Goal: Task Accomplishment & Management: Manage account settings

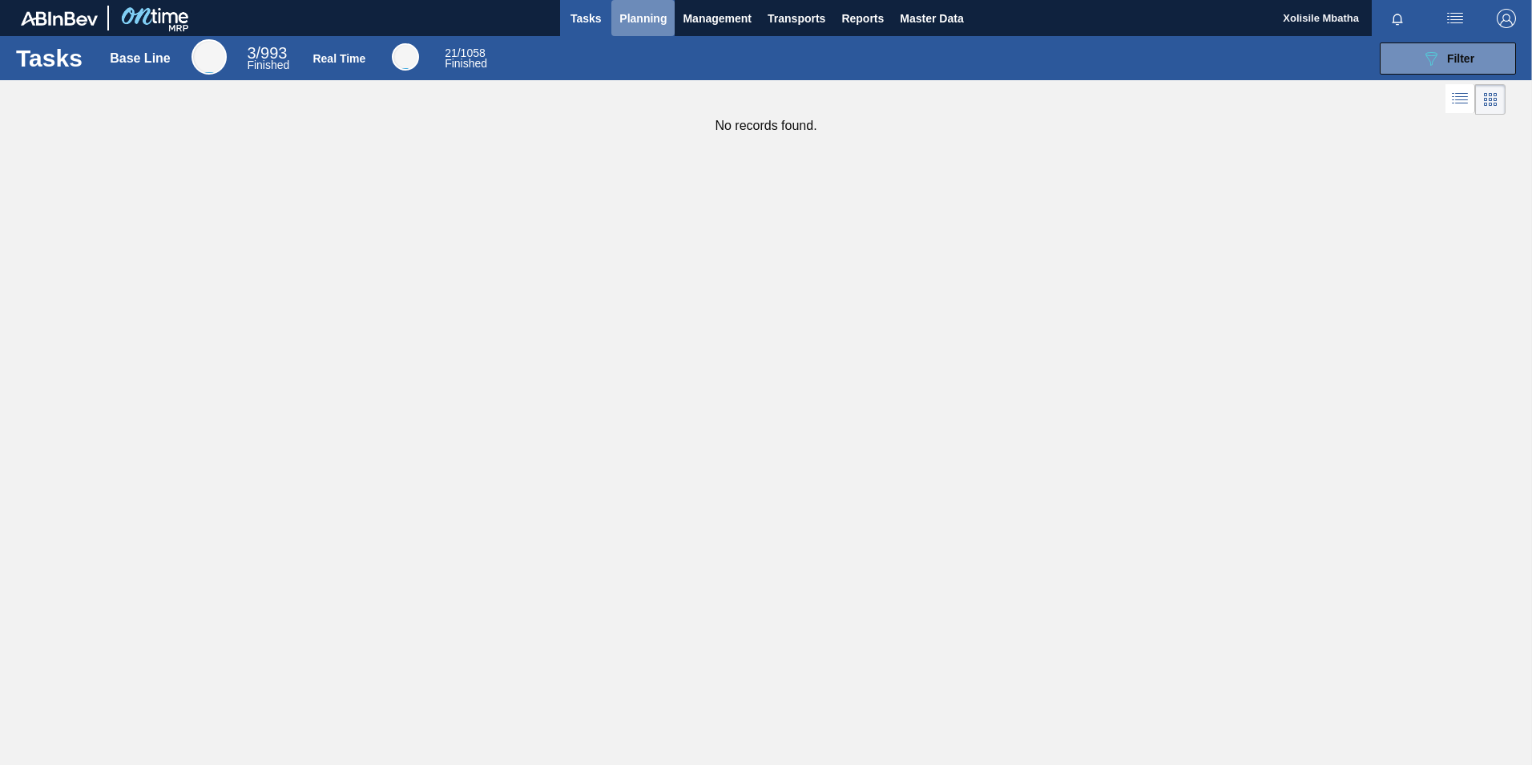
click at [632, 20] on span "Planning" at bounding box center [643, 18] width 47 height 19
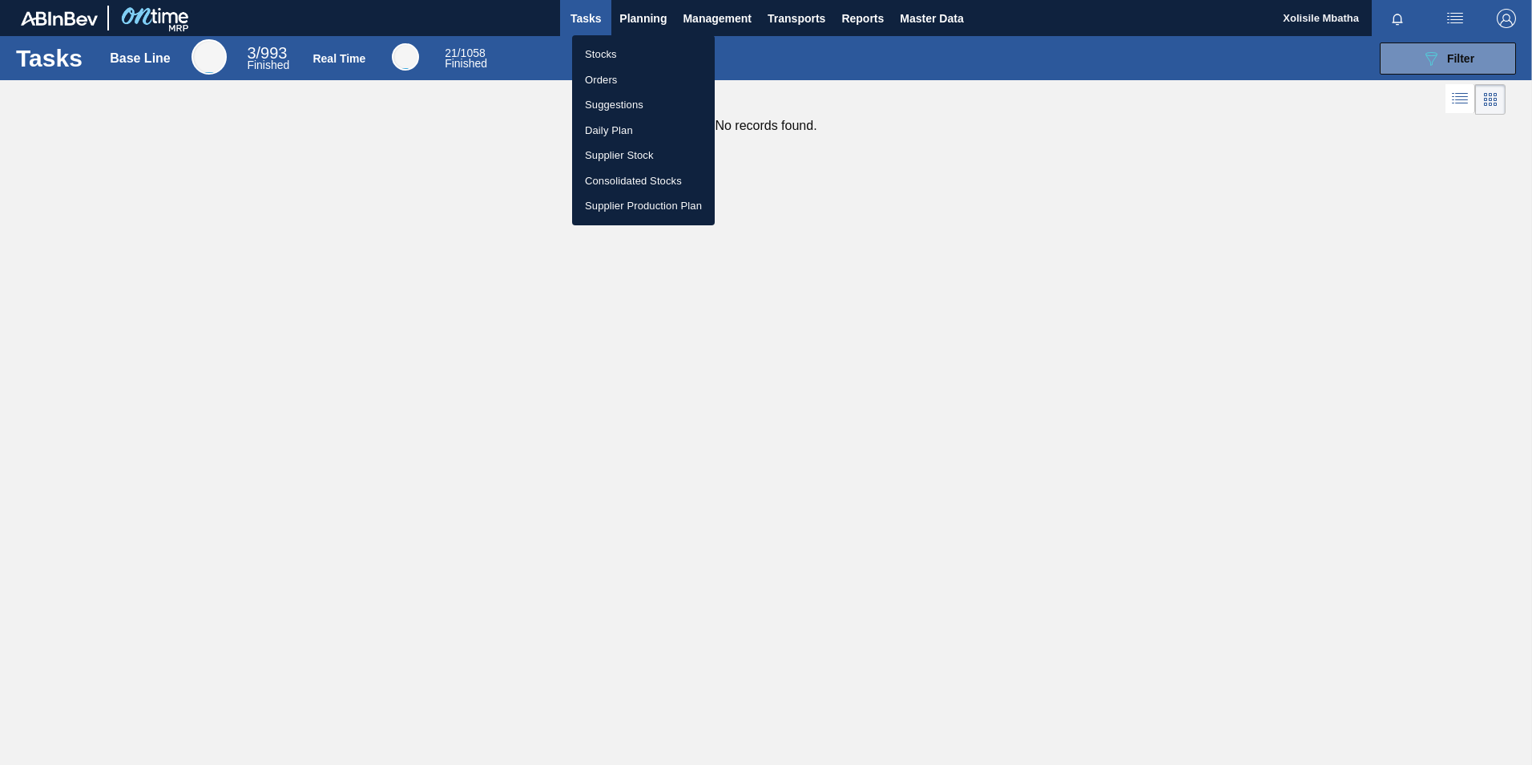
click at [603, 79] on li "Orders" at bounding box center [643, 80] width 143 height 26
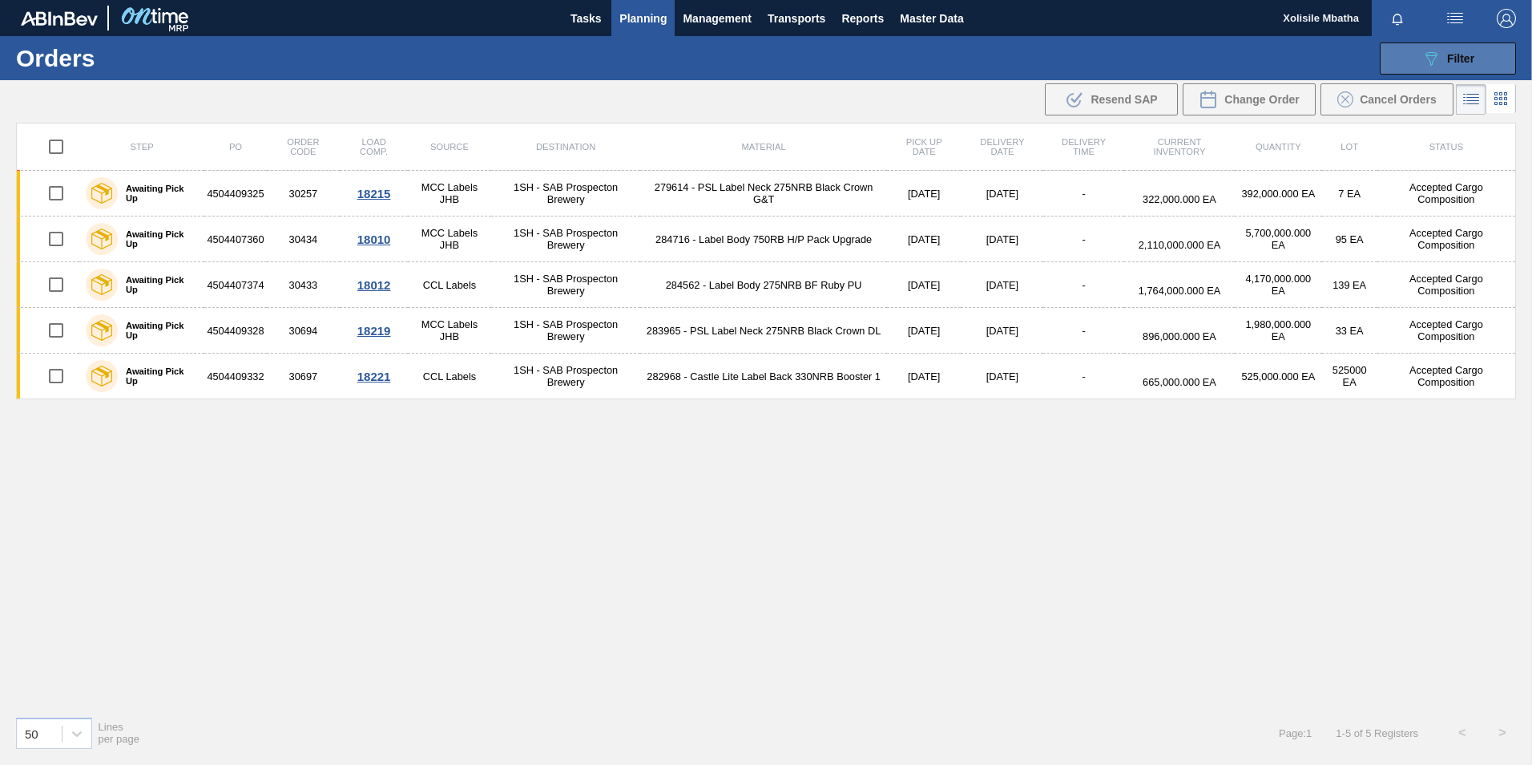
click at [1482, 67] on button "089F7B8B-B2A5-4AFE-B5C0-19BA573D28AC Filter" at bounding box center [1448, 58] width 136 height 32
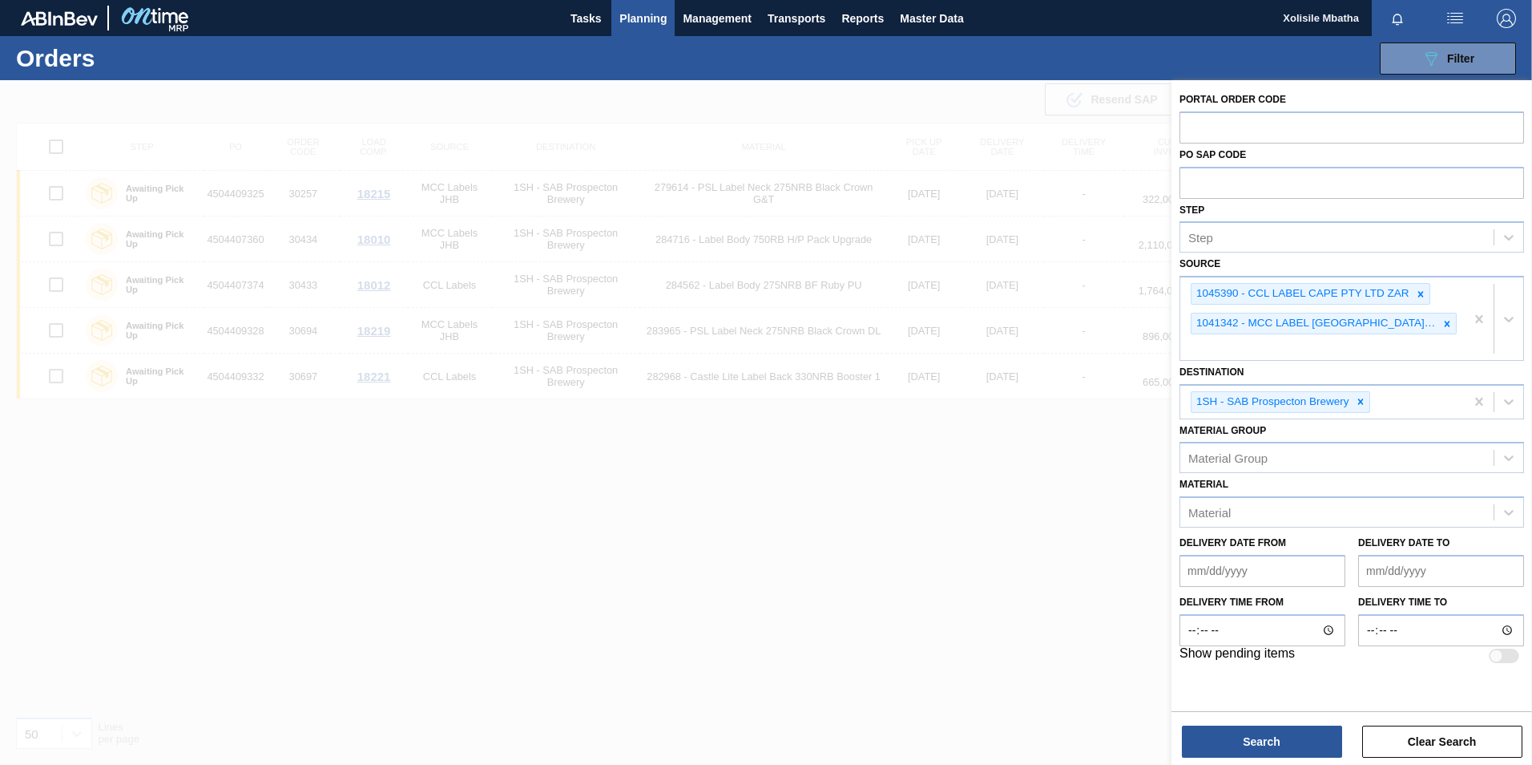
drag, startPoint x: 956, startPoint y: 692, endPoint x: 955, endPoint y: 674, distance: 17.7
click at [955, 686] on div at bounding box center [766, 462] width 1532 height 765
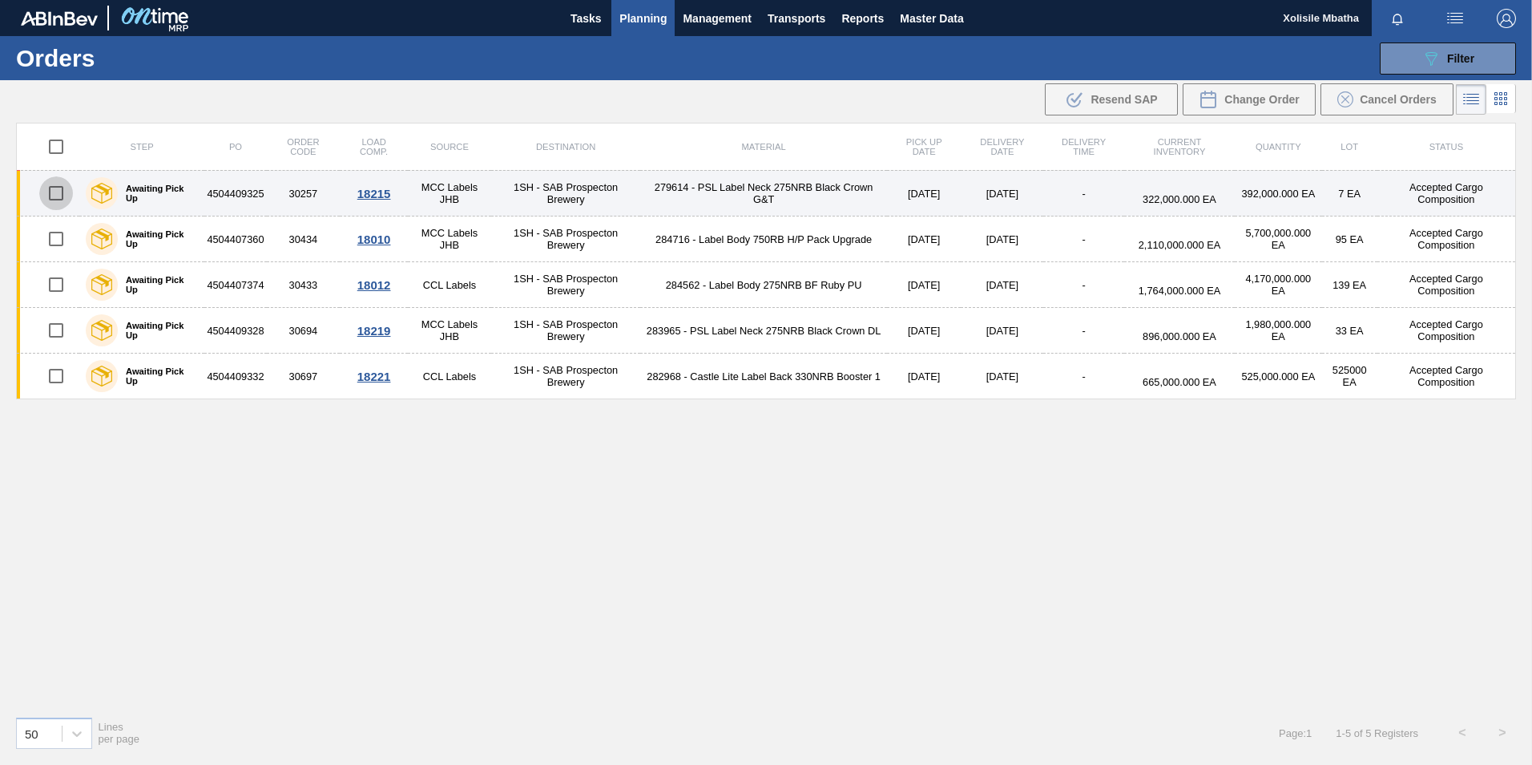
click at [53, 196] on input "checkbox" at bounding box center [56, 193] width 34 height 34
checkbox input "true"
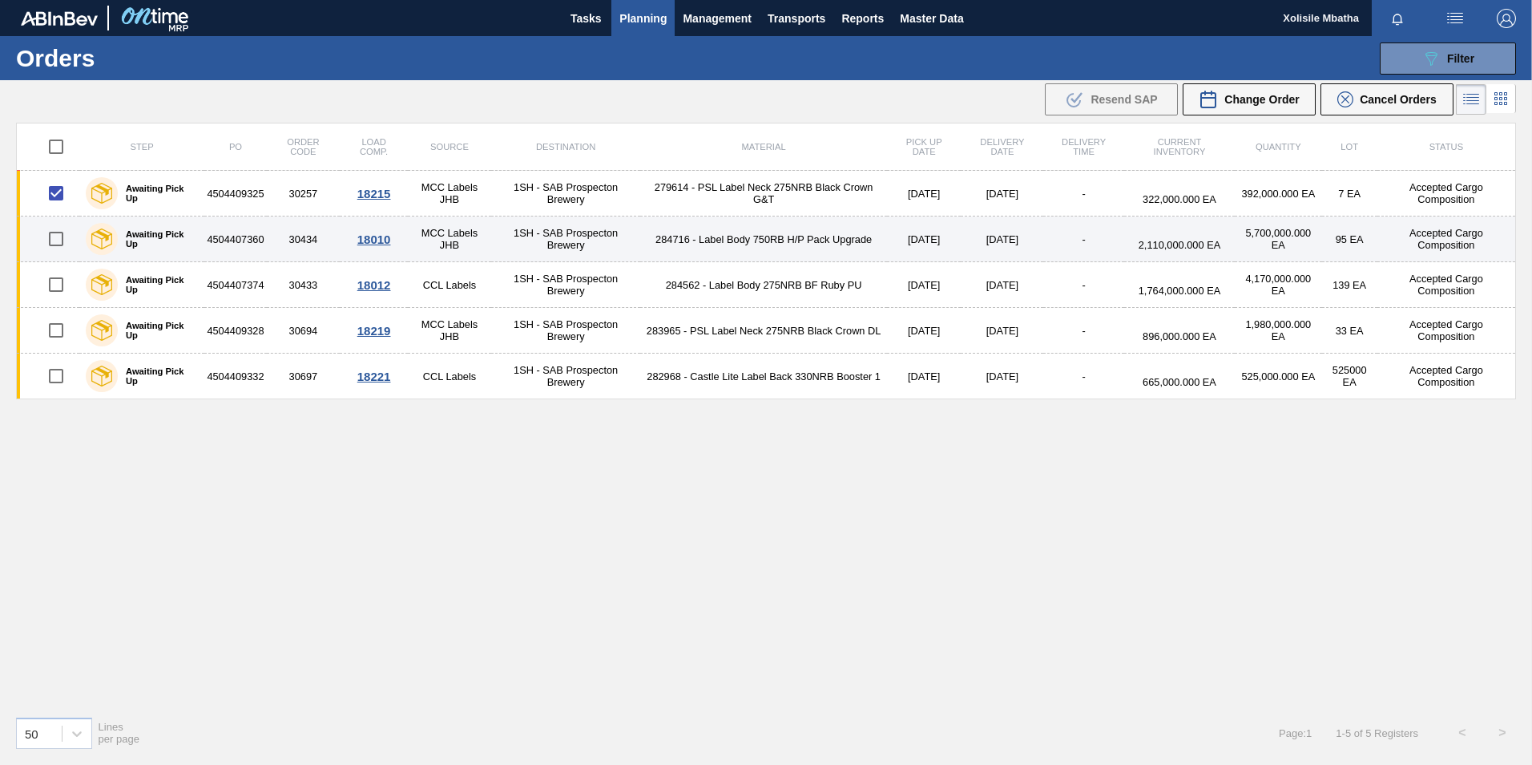
click at [55, 236] on input "checkbox" at bounding box center [56, 239] width 34 height 34
checkbox input "true"
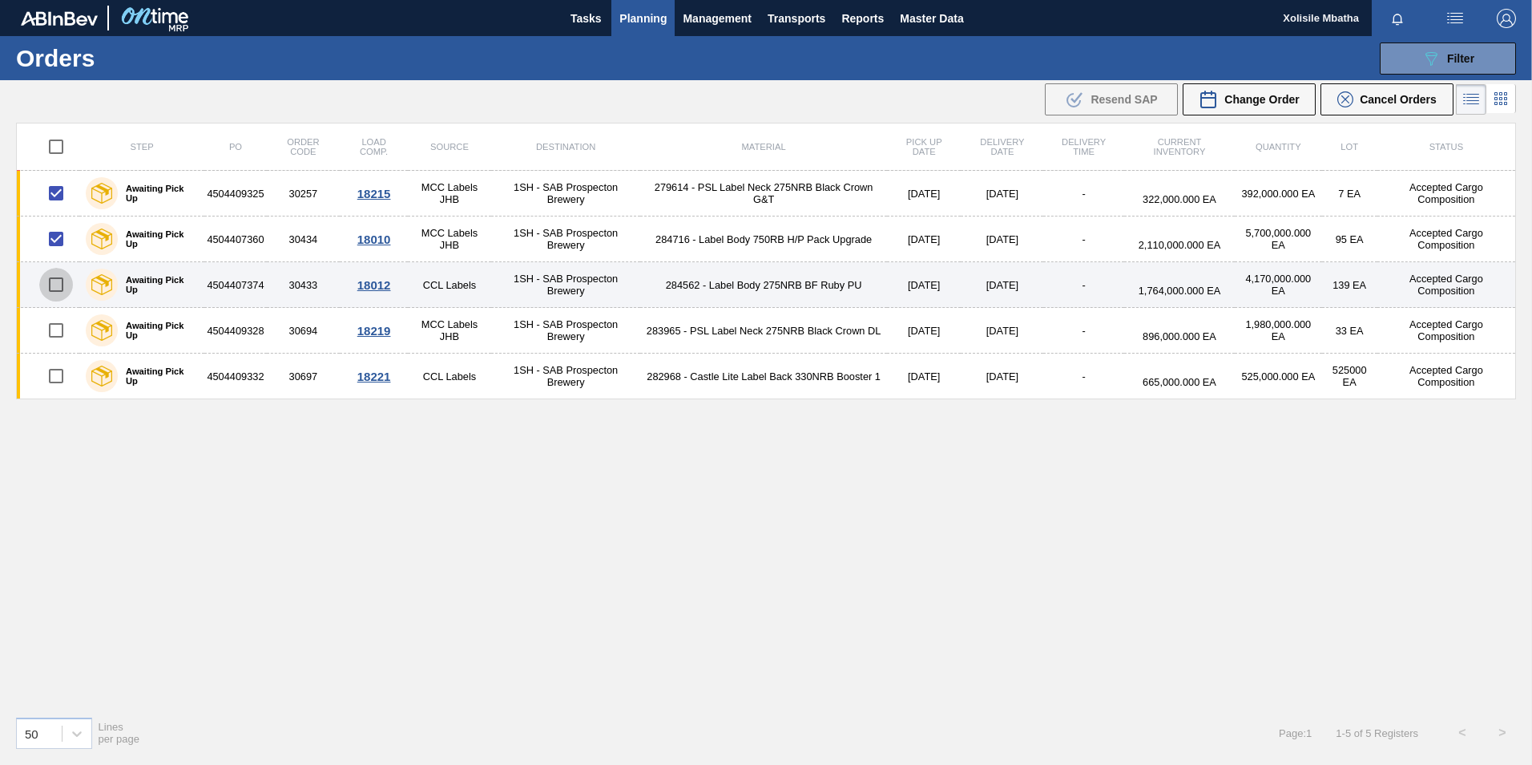
click at [61, 282] on input "checkbox" at bounding box center [56, 285] width 34 height 34
checkbox input "true"
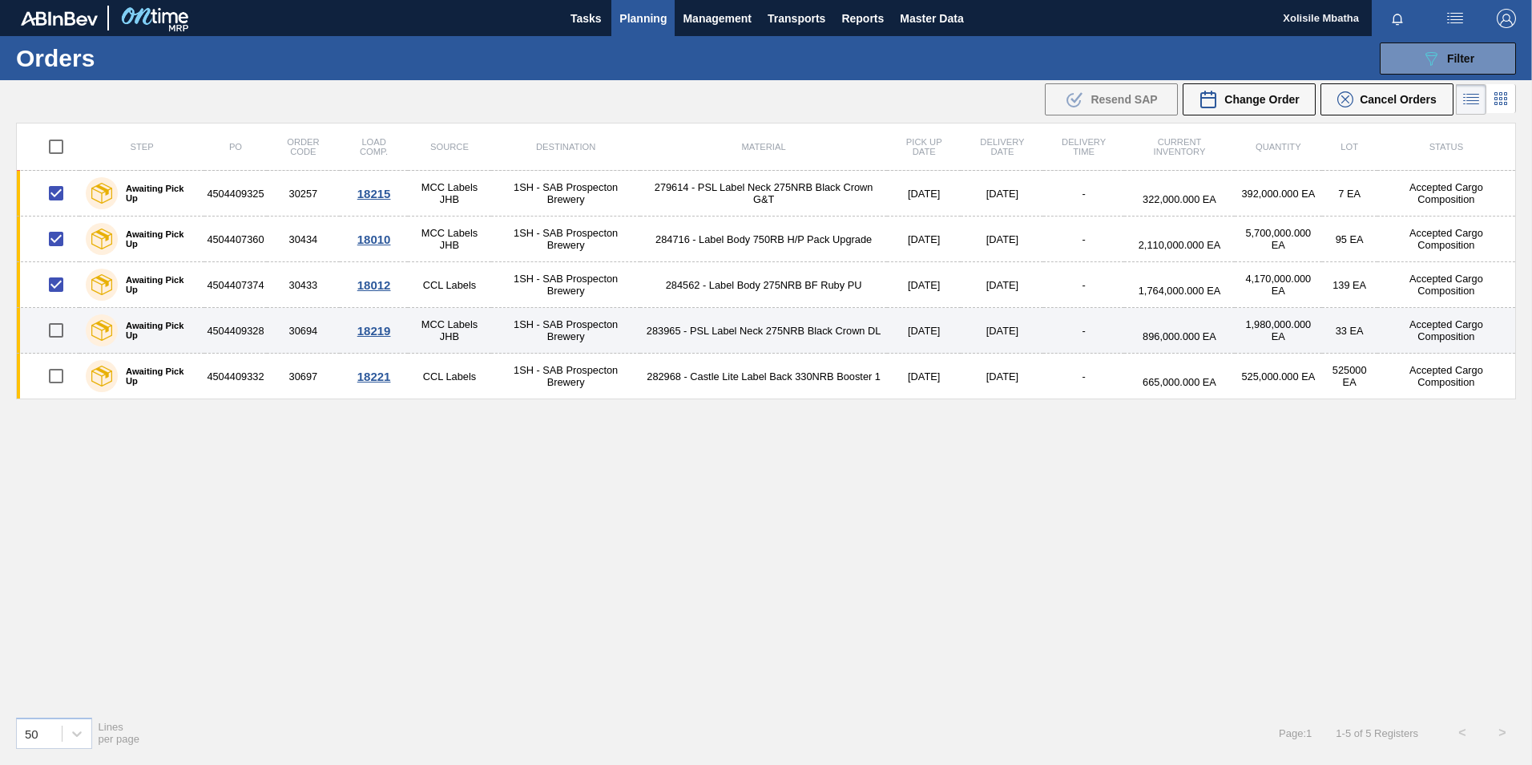
click at [53, 328] on input "checkbox" at bounding box center [56, 330] width 34 height 34
checkbox input "true"
